Goal: Task Accomplishment & Management: Use online tool/utility

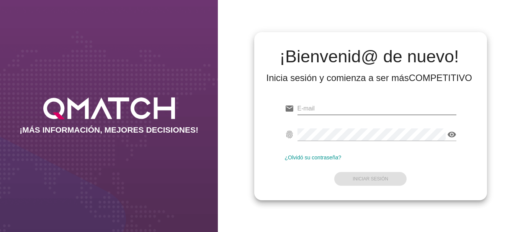
click at [312, 108] on input "email" at bounding box center [376, 109] width 159 height 12
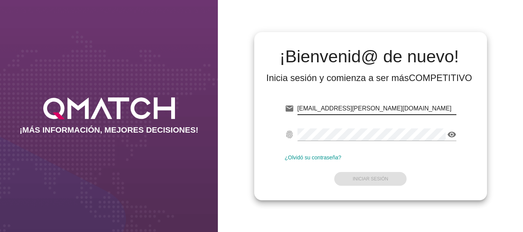
type input "[EMAIL_ADDRESS][PERSON_NAME][DOMAIN_NAME]"
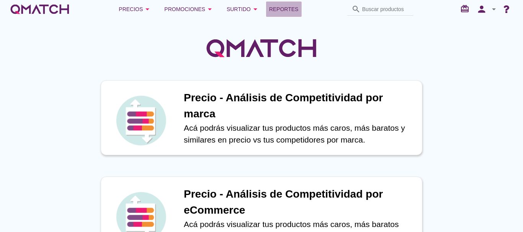
click at [274, 8] on span "Reportes" at bounding box center [283, 9] width 29 height 9
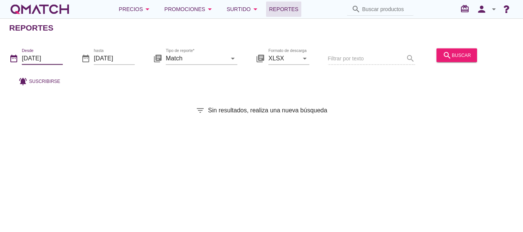
click at [44, 58] on input "[DATE]" at bounding box center [42, 58] width 41 height 12
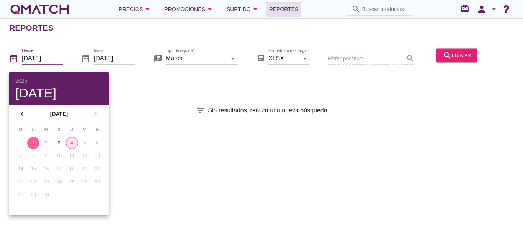
click at [73, 145] on div "4" at bounding box center [71, 143] width 11 height 7
type input "[DATE]"
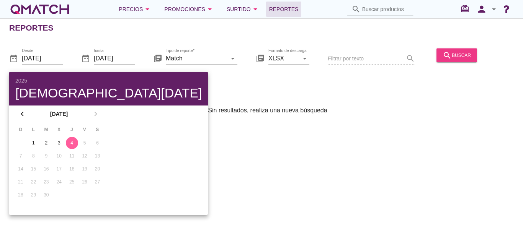
click at [448, 55] on icon "search" at bounding box center [446, 55] width 9 height 9
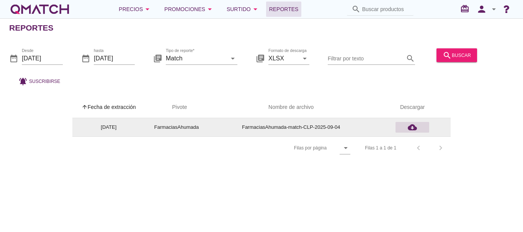
click at [414, 127] on icon "cloud_download" at bounding box center [411, 127] width 9 height 9
